Goal: Navigation & Orientation: Find specific page/section

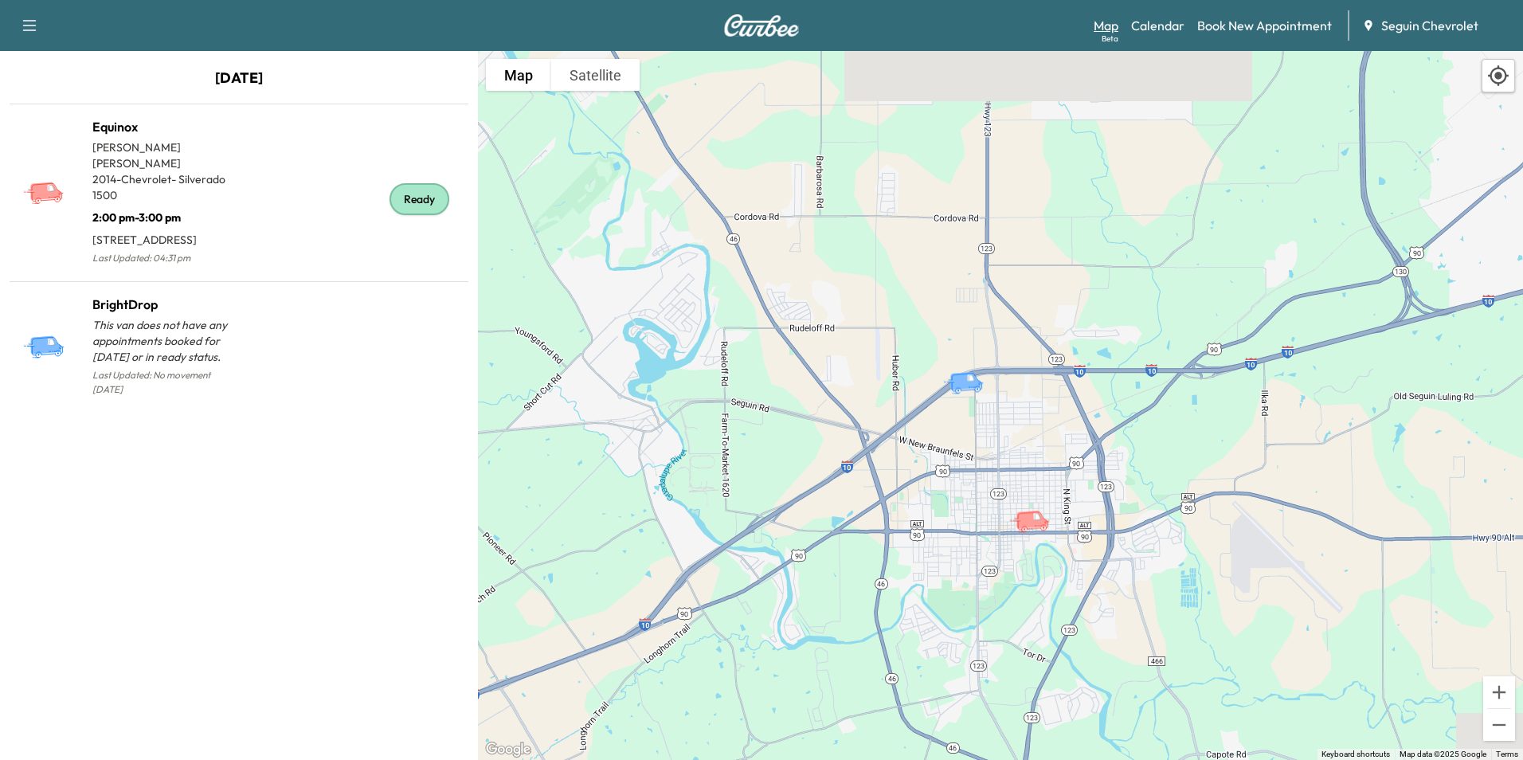
click at [1096, 30] on link "Map Beta" at bounding box center [1106, 25] width 25 height 19
click at [1159, 30] on link "Calendar" at bounding box center [1157, 25] width 53 height 19
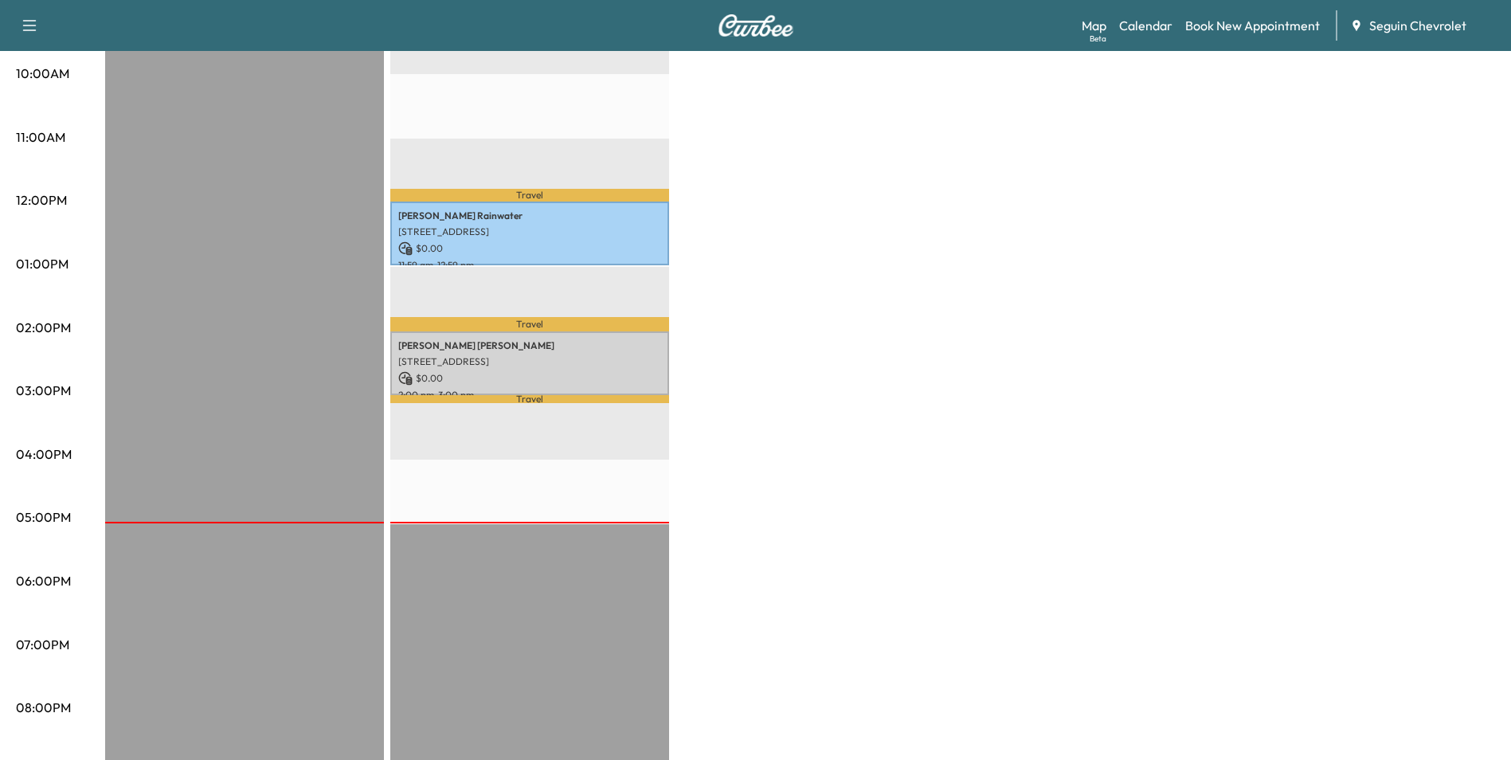
scroll to position [558, 0]
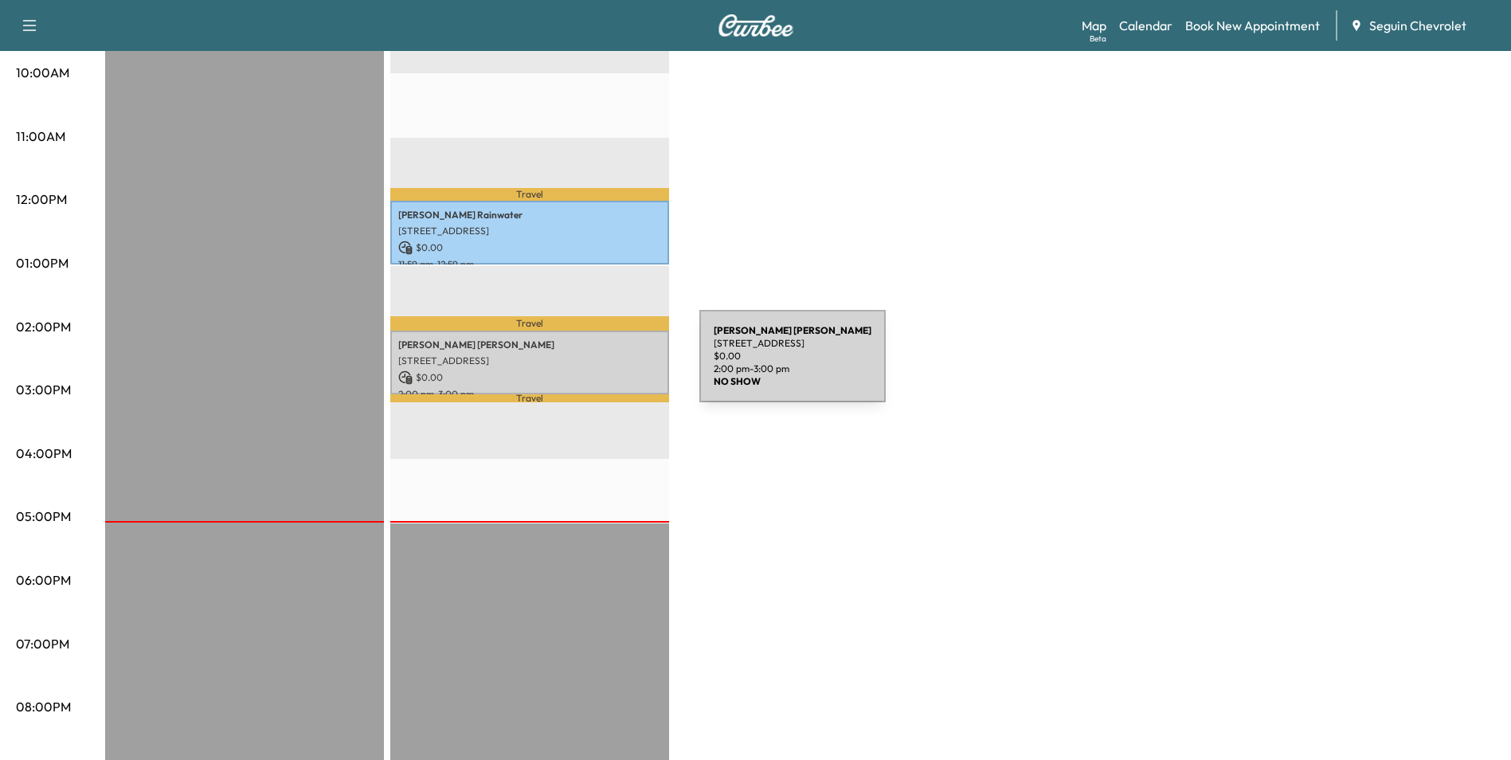
click at [580, 370] on p "$ 0.00" at bounding box center [529, 377] width 263 height 14
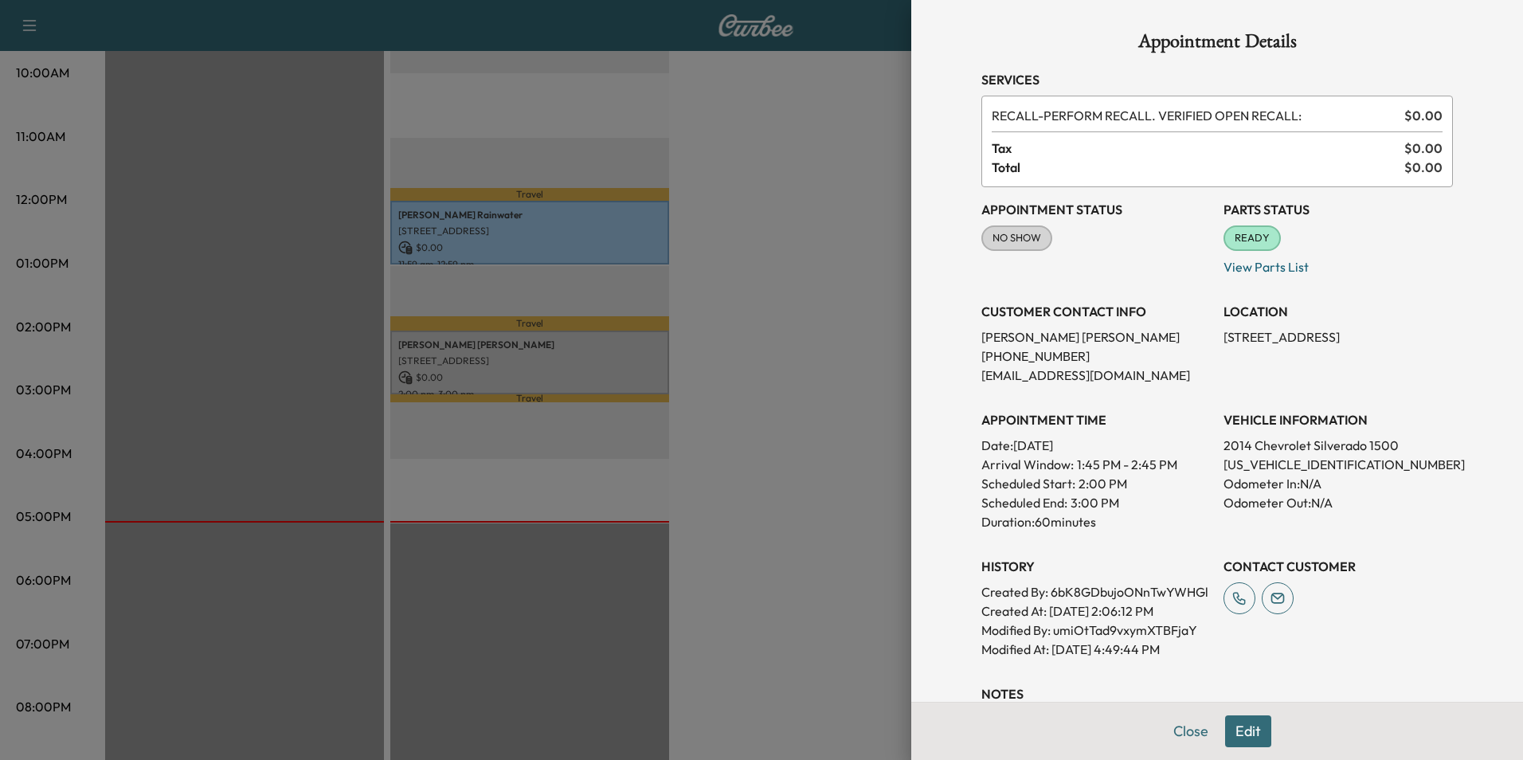
click at [982, 324] on div "CUSTOMER CONTACT INFO [PERSON_NAME] [PHONE_NUMBER] [EMAIL_ADDRESS][DOMAIN_NAME]" at bounding box center [1096, 337] width 229 height 96
click at [911, 354] on div "Appointment Details Services RECALL - PERFORM RECALL. VERIFIED OPEN RECALL: $ 0…" at bounding box center [1217, 380] width 612 height 760
click at [848, 353] on div at bounding box center [761, 380] width 1523 height 760
